Goal: Information Seeking & Learning: Learn about a topic

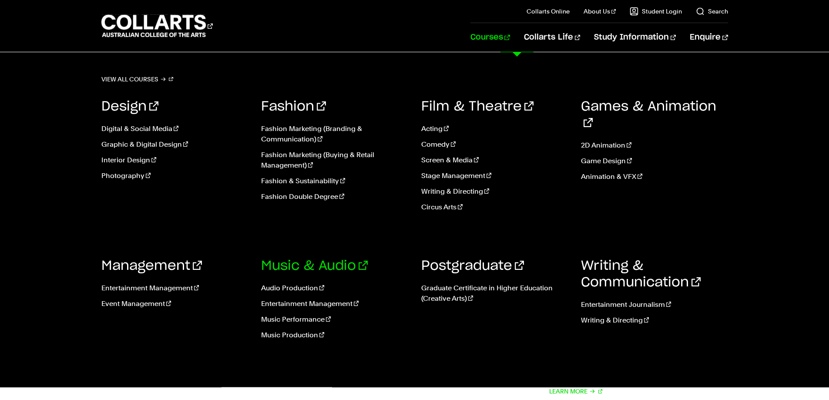
scroll to position [218, 0]
click at [133, 302] on link "Event Management" at bounding box center [174, 303] width 147 height 10
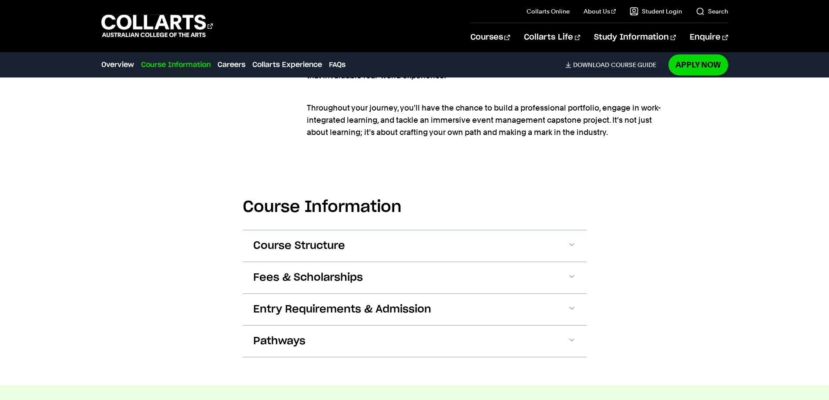
scroll to position [870, 0]
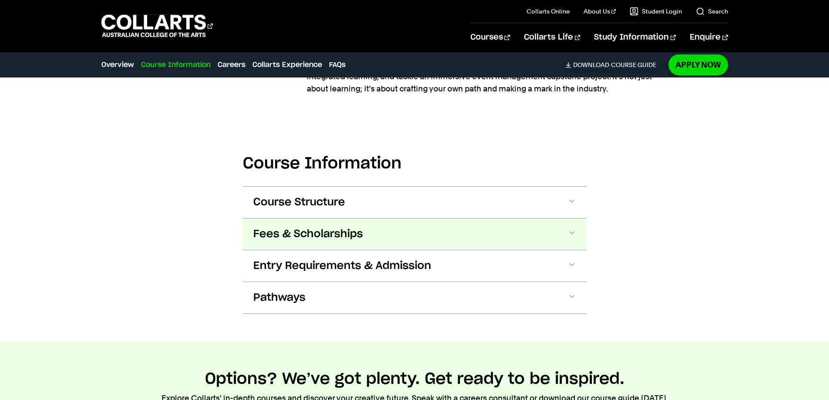
click at [371, 223] on button "Fees & Scholarships" at bounding box center [415, 233] width 344 height 31
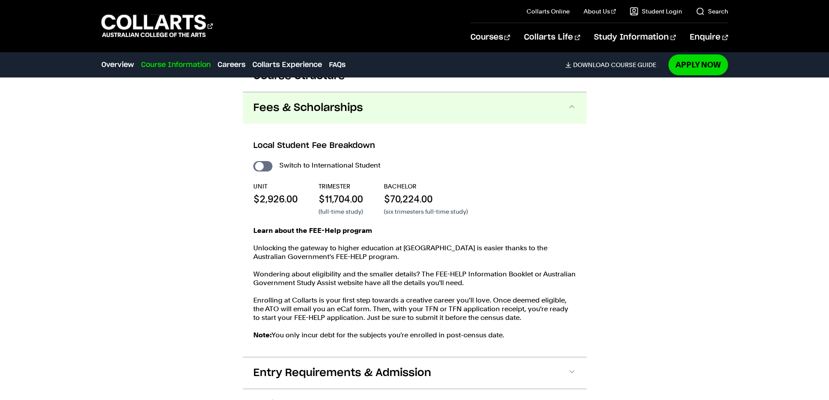
scroll to position [1010, 0]
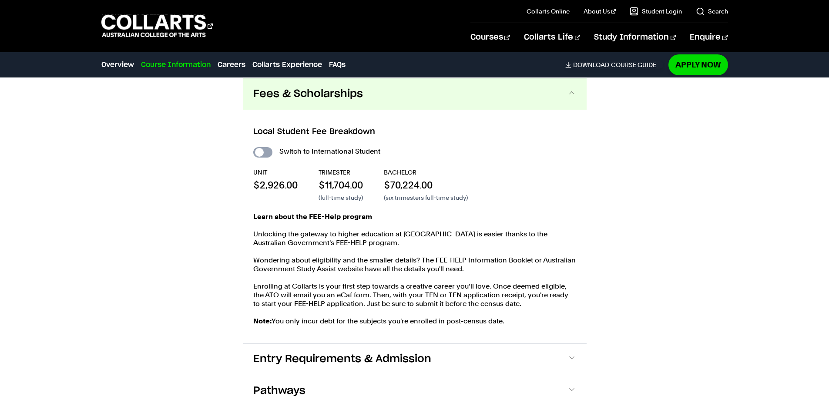
click at [265, 149] on input "International Student" at bounding box center [262, 152] width 19 height 10
checkbox input "true"
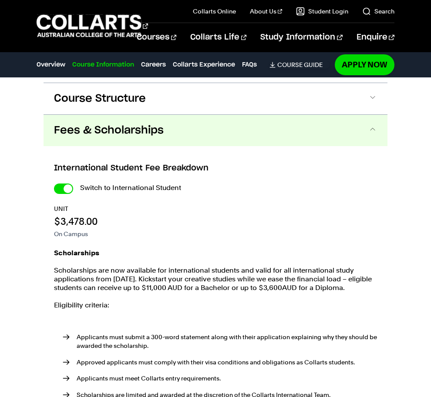
scroll to position [1148, 0]
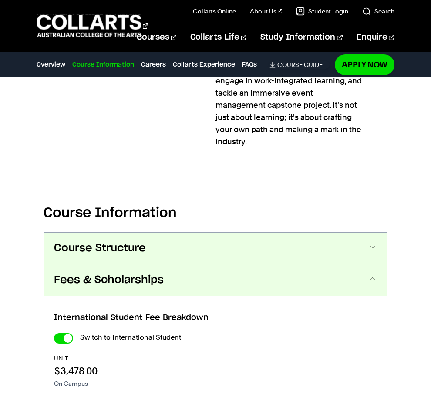
click at [0, 0] on button "Course Structure" at bounding box center [0, 0] width 0 height 0
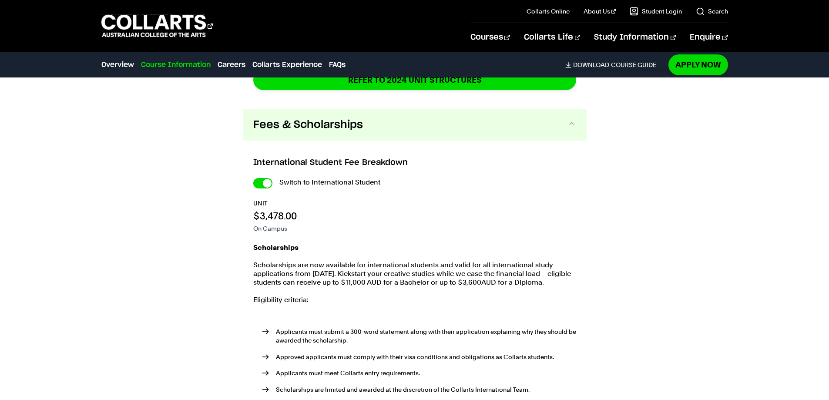
scroll to position [1848, 0]
